Goal: Information Seeking & Learning: Learn about a topic

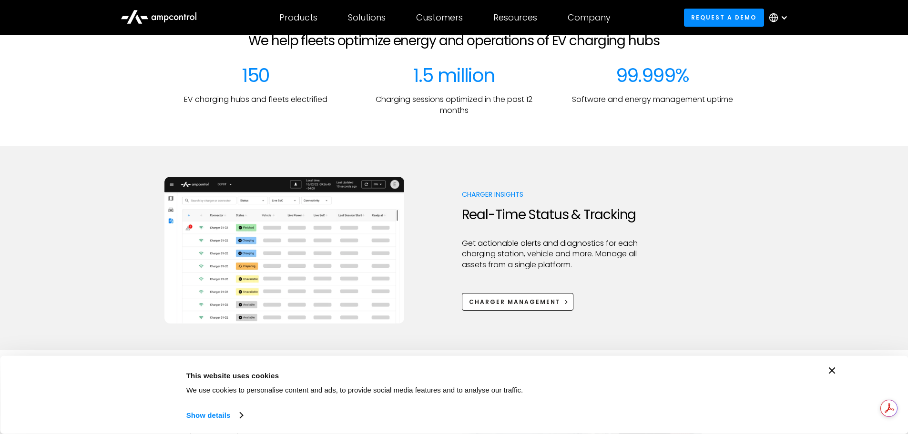
scroll to position [381, 0]
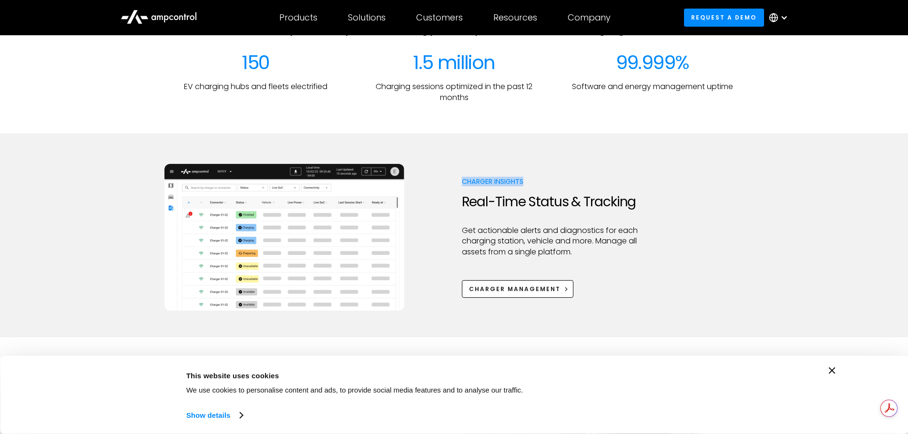
drag, startPoint x: 471, startPoint y: 178, endPoint x: 548, endPoint y: 185, distance: 78.0
click at [548, 182] on p "Charger Insights" at bounding box center [554, 182] width 184 height 10
click at [515, 222] on div at bounding box center [554, 217] width 184 height 15
drag, startPoint x: 543, startPoint y: 185, endPoint x: 448, endPoint y: 186, distance: 95.4
click at [448, 186] on div "Charger Insights Real-Time Status & Tracking Get actionable alerts and diagnost…" at bounding box center [454, 237] width 580 height 147
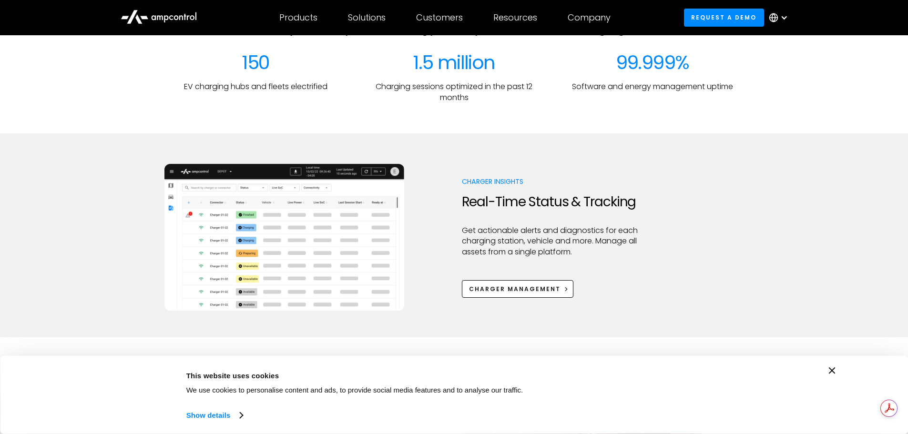
click at [464, 226] on p "Get actionable alerts and diagnostics for each charging station, vehicle and mo…" at bounding box center [554, 242] width 184 height 32
drag, startPoint x: 459, startPoint y: 181, endPoint x: 543, endPoint y: 179, distance: 83.9
click at [543, 179] on div "Charger Insights Real-Time Status & Tracking Get actionable alerts and diagnost…" at bounding box center [454, 237] width 580 height 147
click at [500, 224] on div at bounding box center [554, 217] width 184 height 15
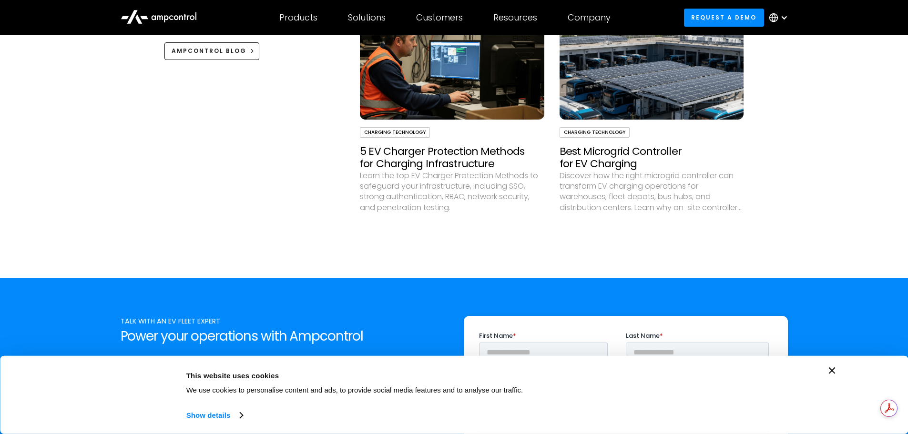
scroll to position [2908, 0]
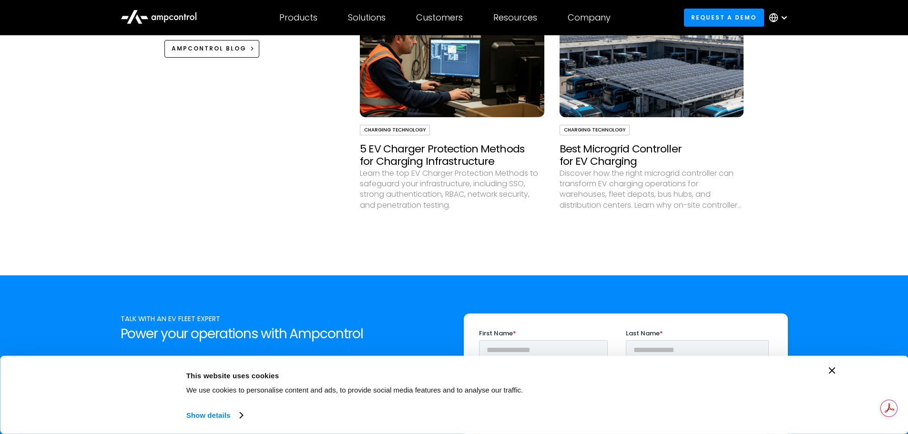
click at [832, 369] on icon "Close banner" at bounding box center [832, 371] width 7 height 7
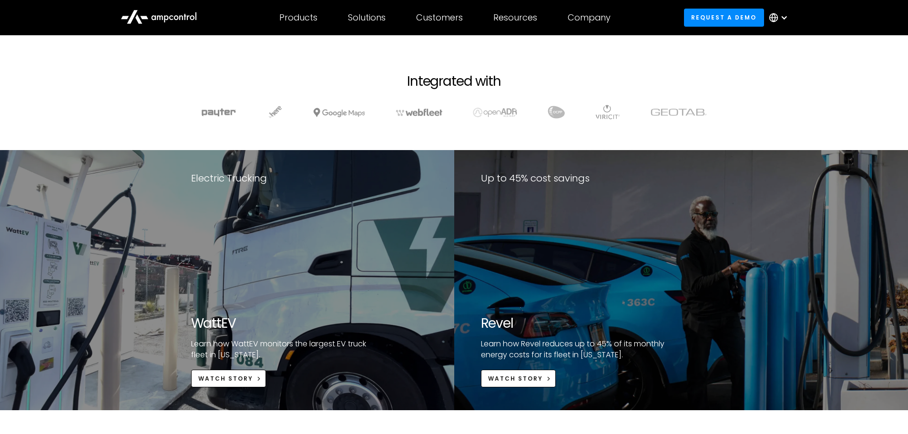
scroll to position [1764, 0]
